Goal: Information Seeking & Learning: Check status

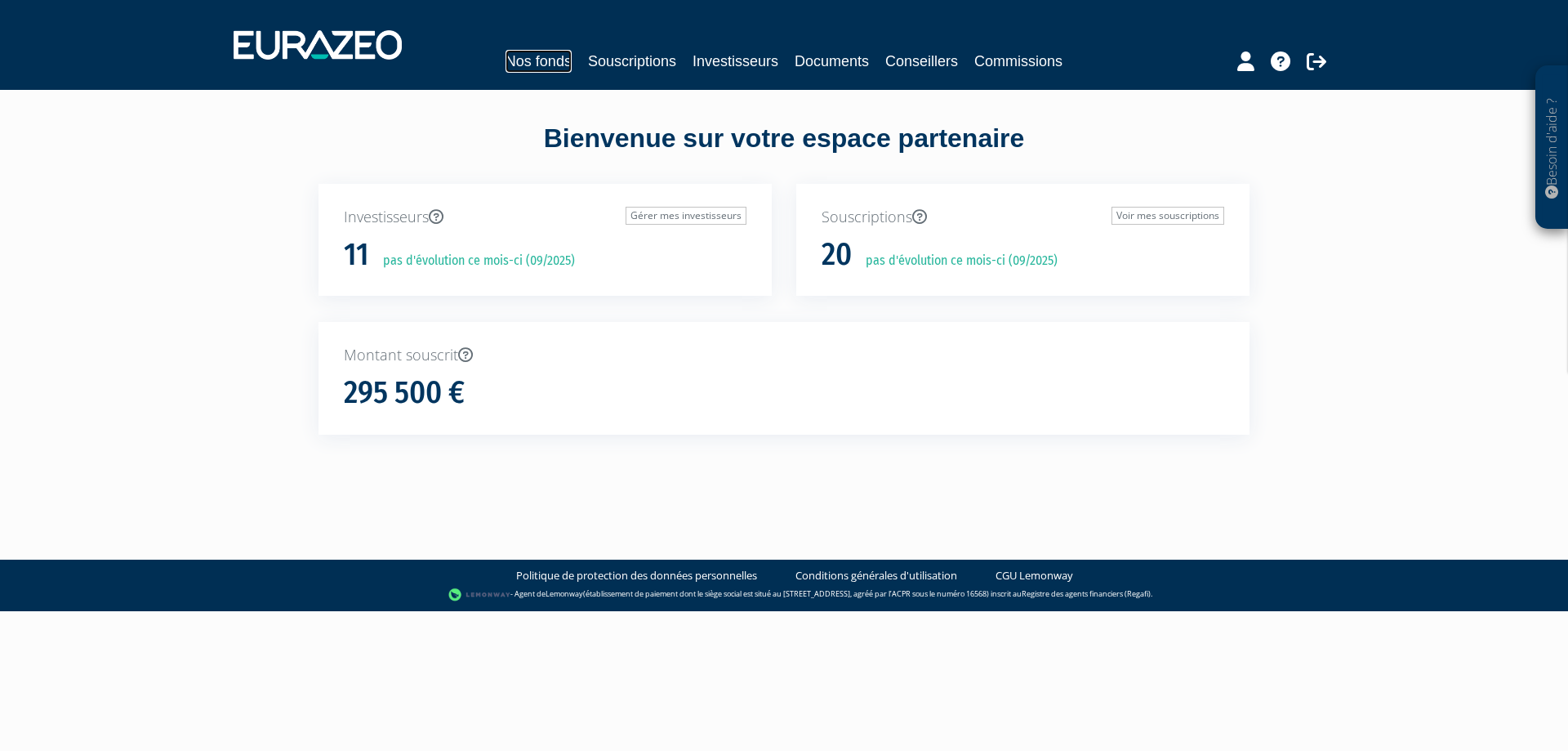
click at [518, 53] on link "Nos fonds" at bounding box center [539, 61] width 66 height 23
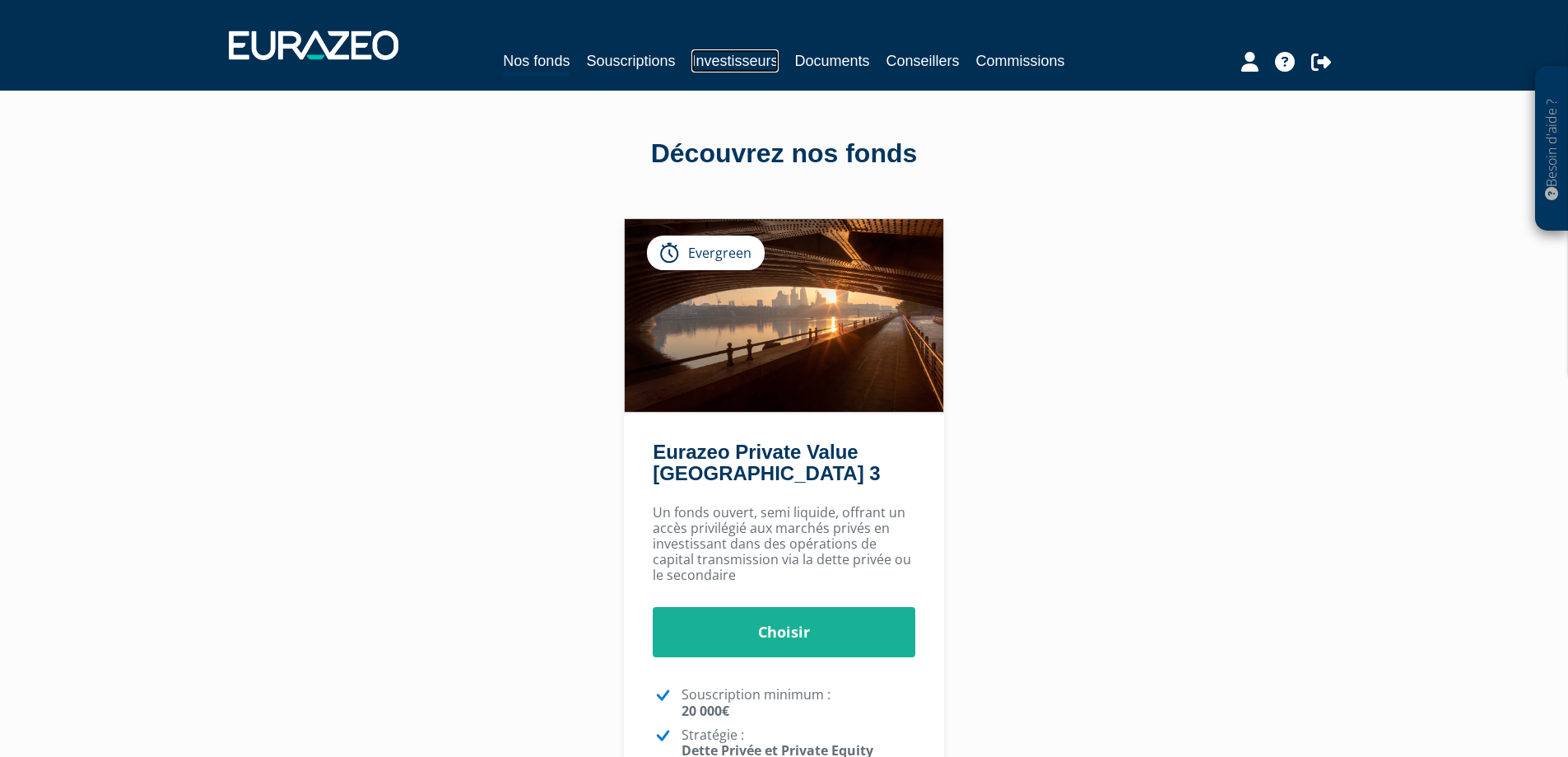
click at [768, 57] on link "Investisseurs" at bounding box center [734, 60] width 86 height 23
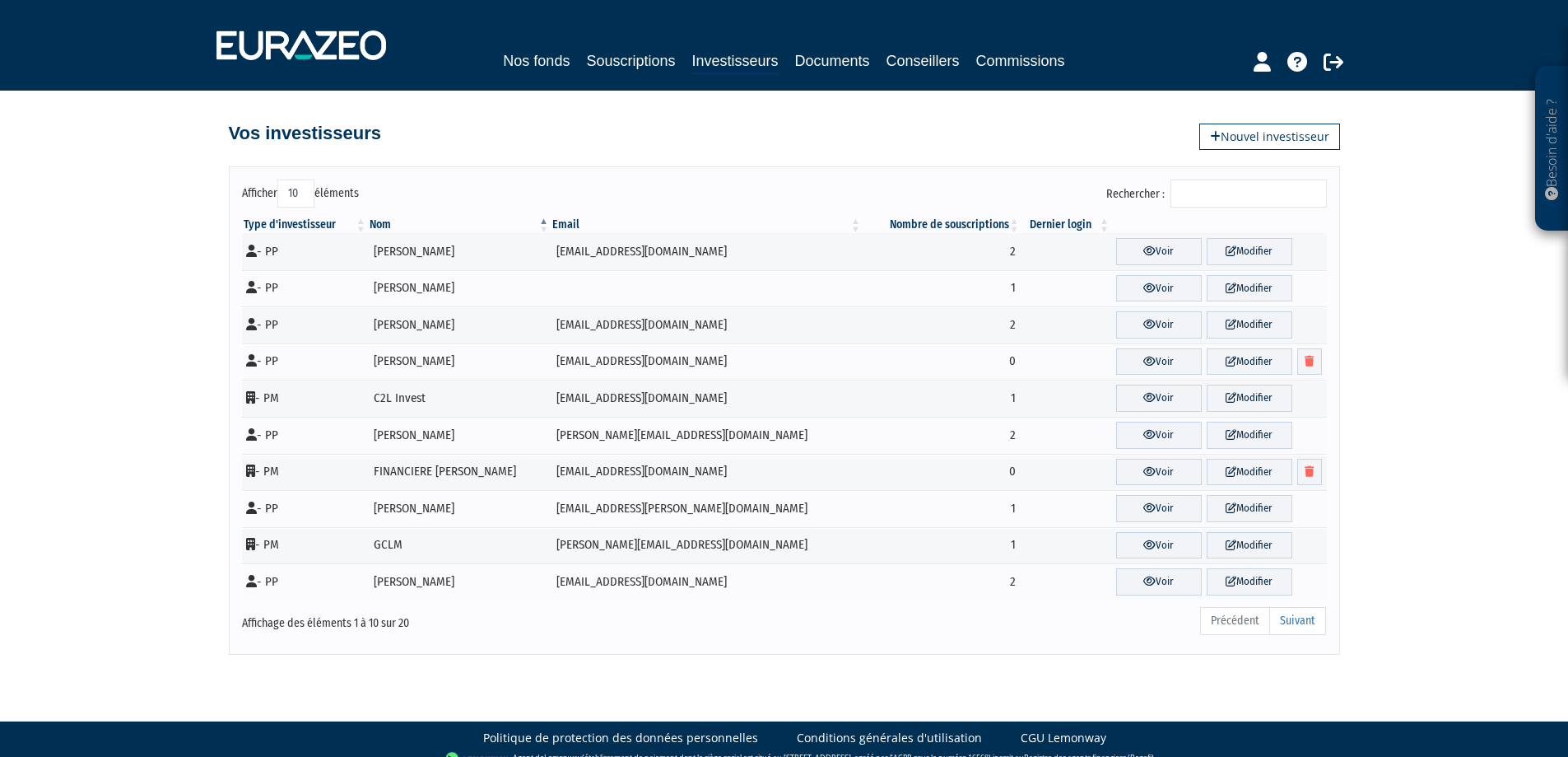
click at [1242, 189] on input "Rechercher :" at bounding box center [1249, 193] width 156 height 28
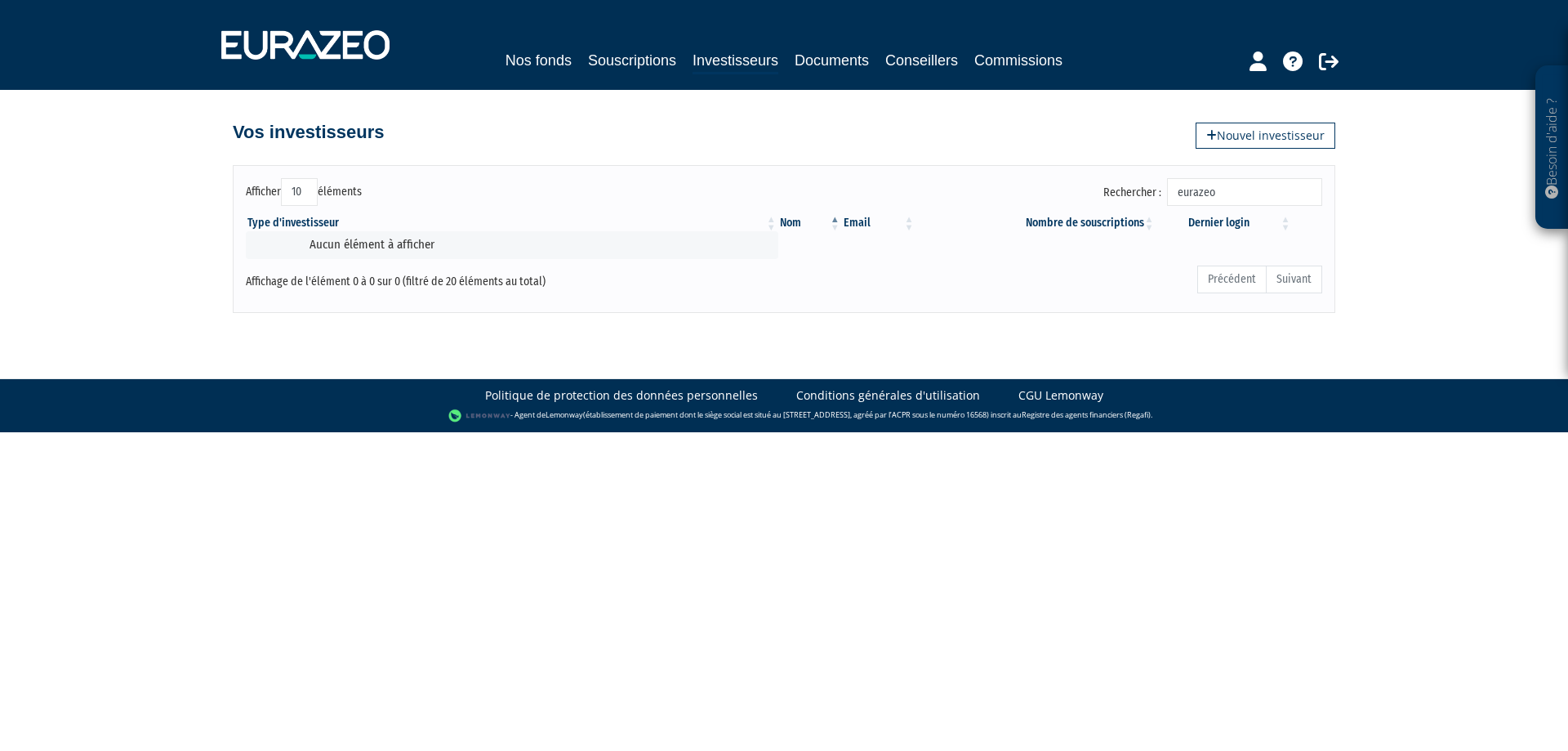
click at [1233, 188] on input "eurazeo" at bounding box center [1245, 192] width 155 height 28
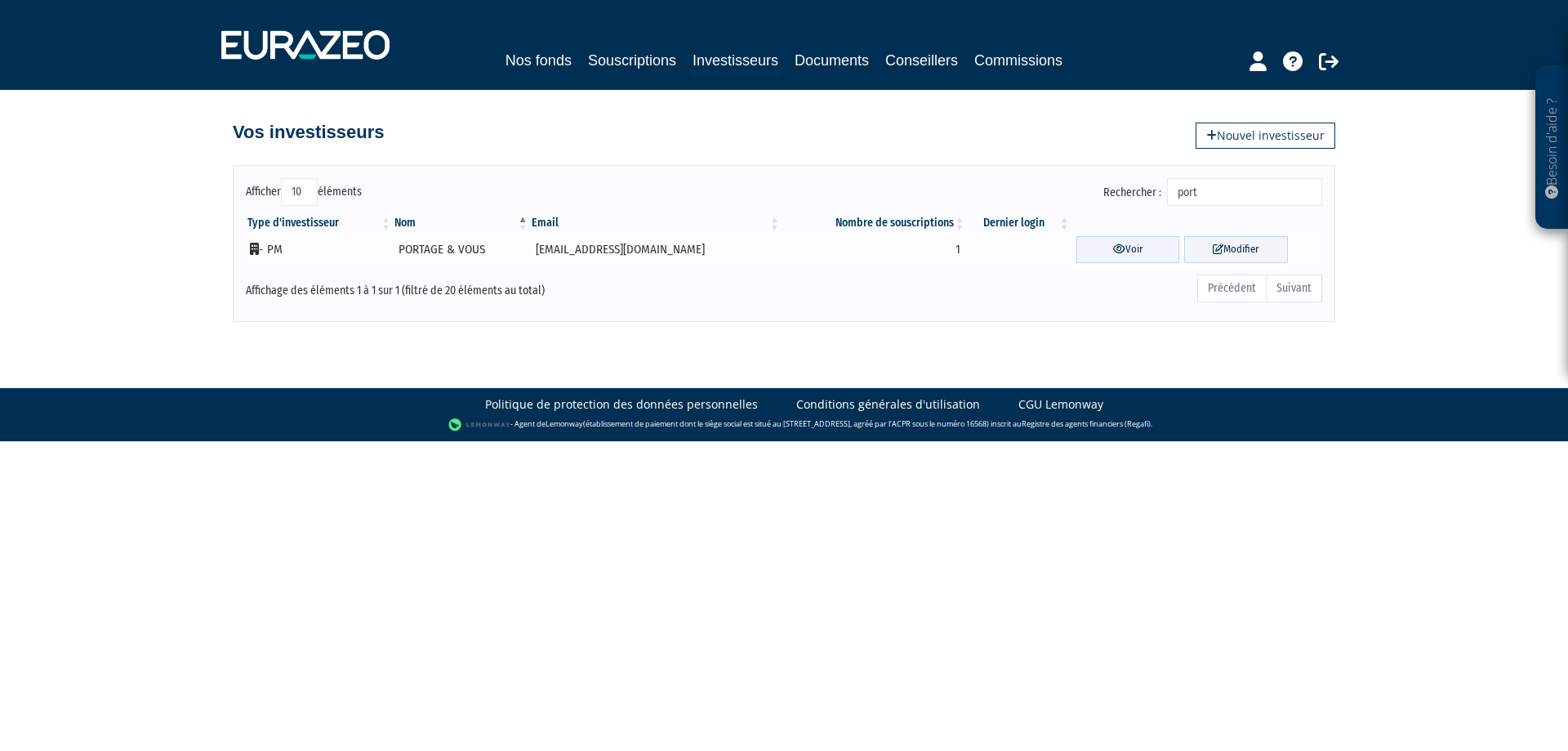
type input "port"
click at [1094, 254] on link "Voir" at bounding box center [1129, 249] width 104 height 27
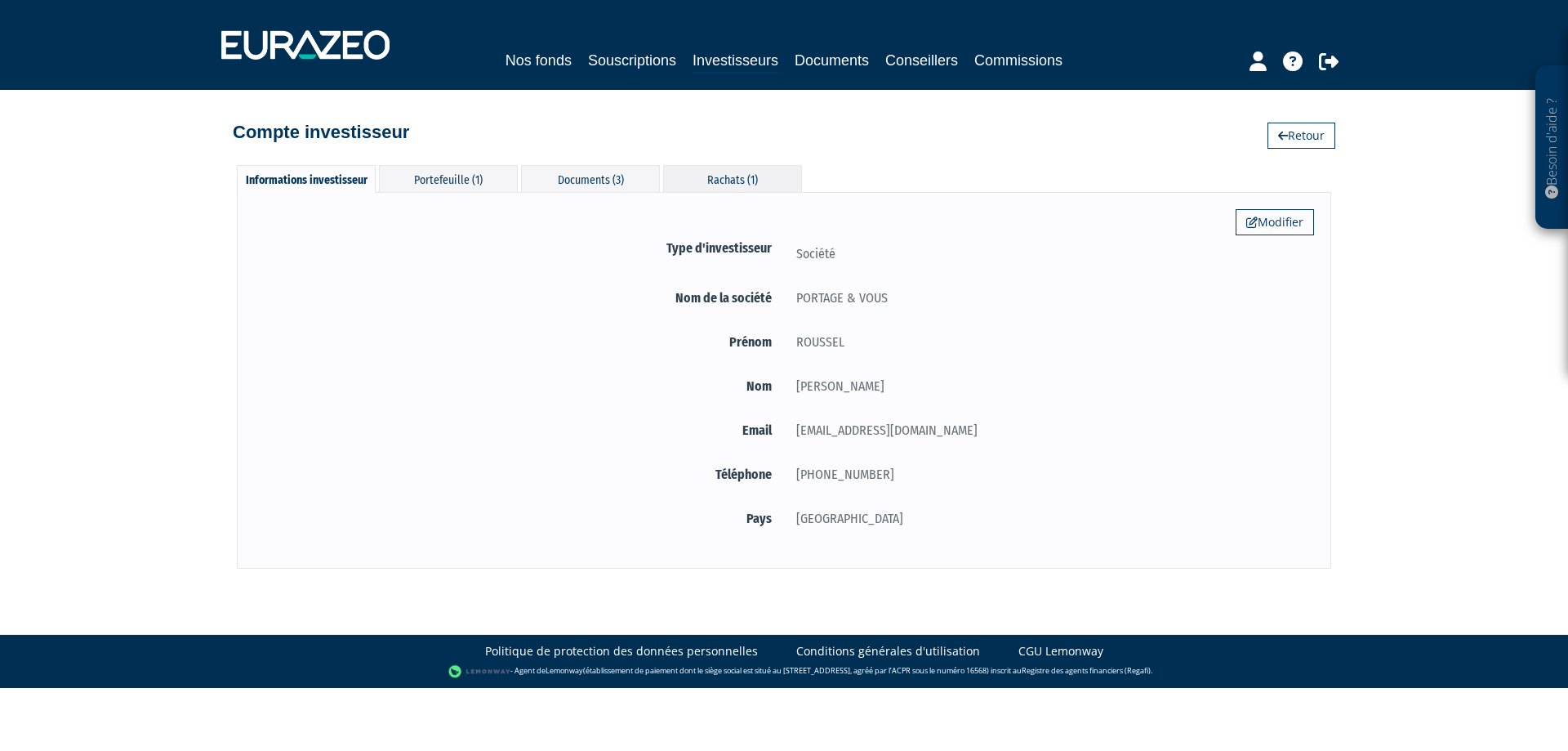
click at [684, 165] on div "Rachats (1)" at bounding box center [732, 178] width 139 height 27
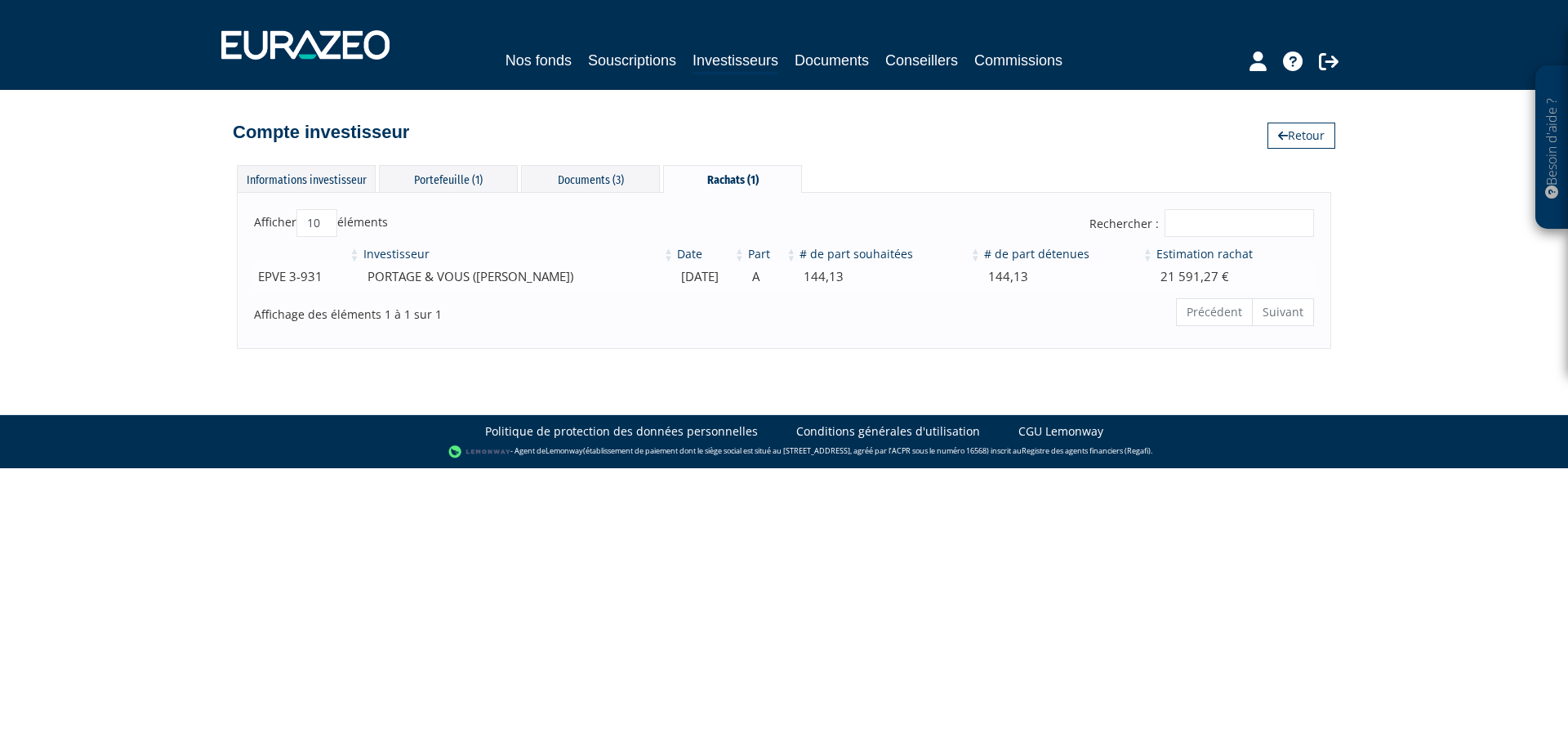
drag, startPoint x: 628, startPoint y: 277, endPoint x: 743, endPoint y: 283, distance: 115.2
click at [743, 283] on tr "EPVE 3-931 PORTAGE & VOUS ([PERSON_NAME]) [DATE] A 144,13 144,13 21 591,27 €" at bounding box center [784, 276] width 1060 height 29
click at [755, 319] on div "Précédent Suivant" at bounding box center [1010, 314] width 609 height 35
click at [283, 281] on td "EPVE 3-931" at bounding box center [308, 276] width 108 height 29
click at [371, 255] on th "Investisseur" at bounding box center [519, 254] width 313 height 17
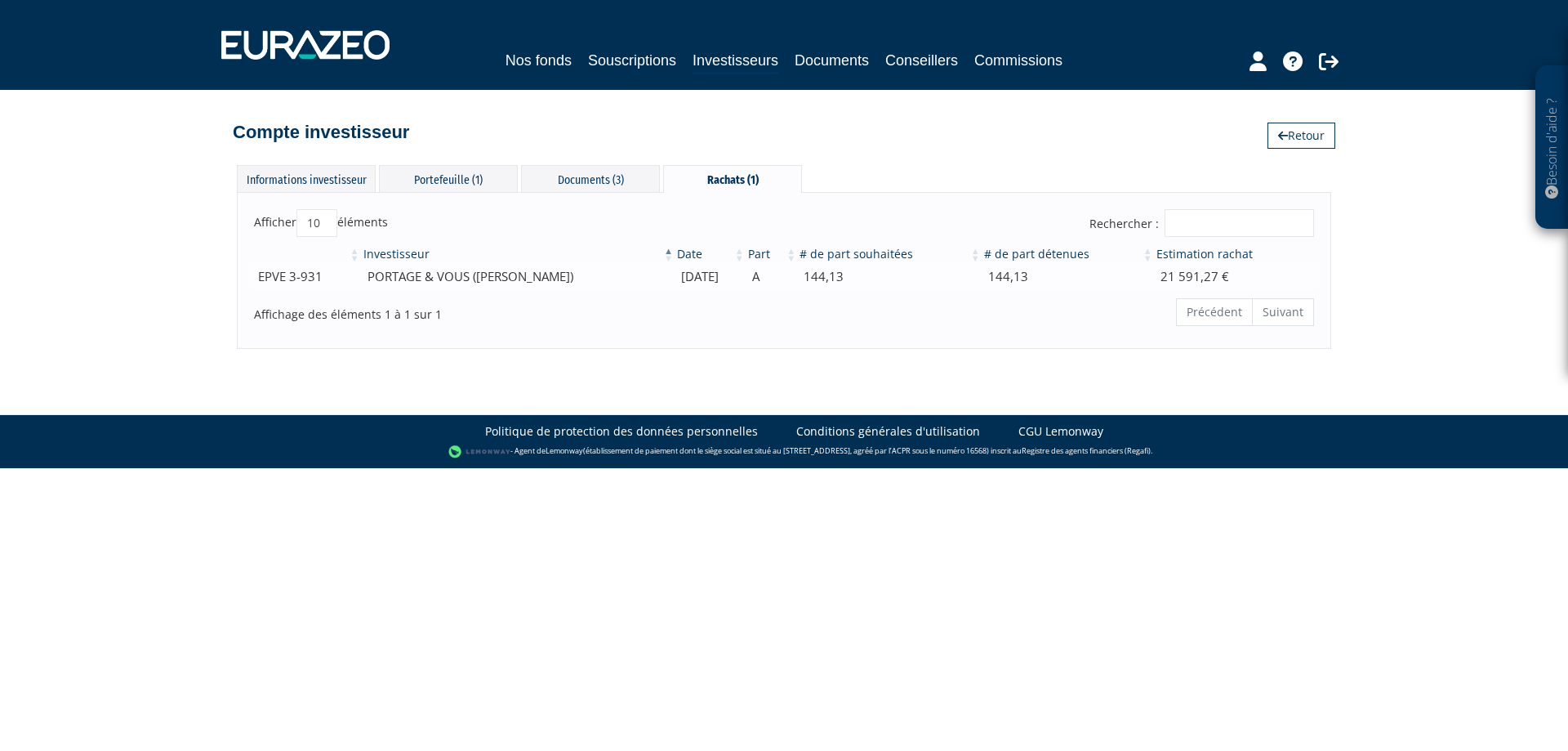
click at [402, 271] on td "PORTAGE & VOUS ([PERSON_NAME])" at bounding box center [519, 276] width 313 height 29
click at [563, 184] on div "Documents (3)" at bounding box center [591, 178] width 139 height 27
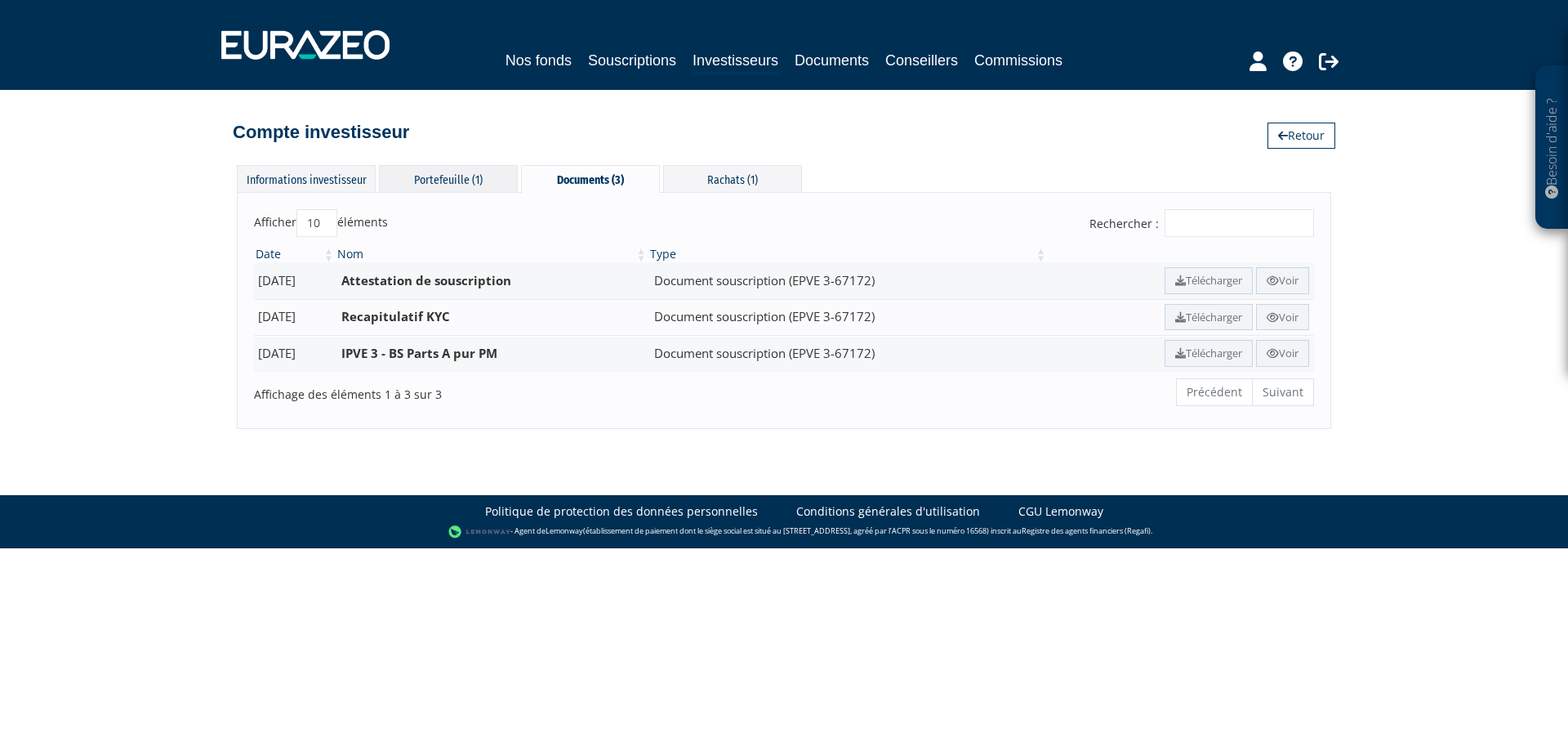
click at [426, 181] on div "Portefeuille (1)" at bounding box center [448, 178] width 139 height 27
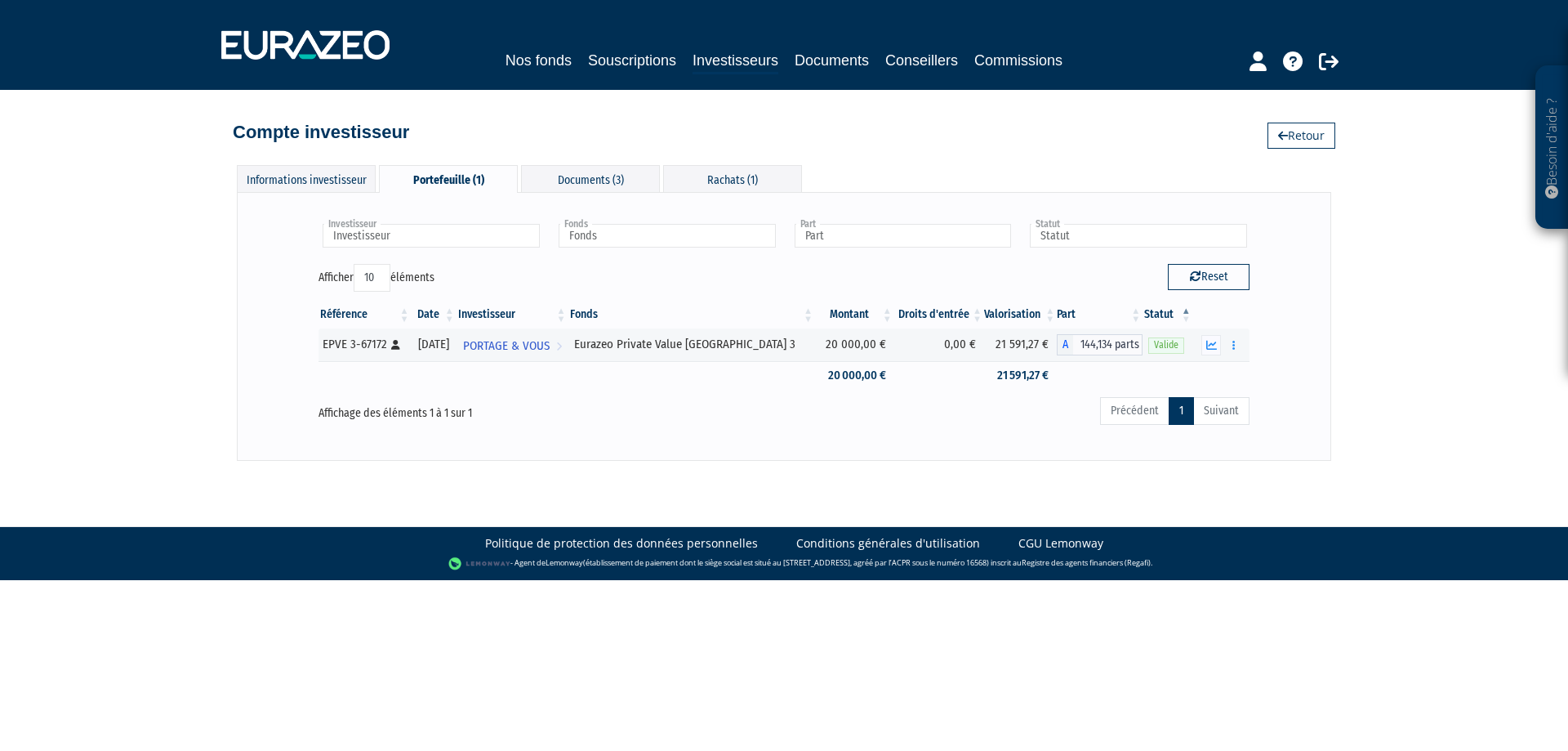
click at [676, 287] on div "Afficher 10 25 50 100 éléments" at bounding box center [545, 279] width 453 height 32
drag, startPoint x: 616, startPoint y: 343, endPoint x: 776, endPoint y: 345, distance: 160.0
click at [776, 345] on div "Eurazeo Private Value [GEOGRAPHIC_DATA] 3" at bounding box center [692, 344] width 236 height 18
copy div "Eurazeo Private Value [GEOGRAPHIC_DATA] 3"
